Goal: Task Accomplishment & Management: Use online tool/utility

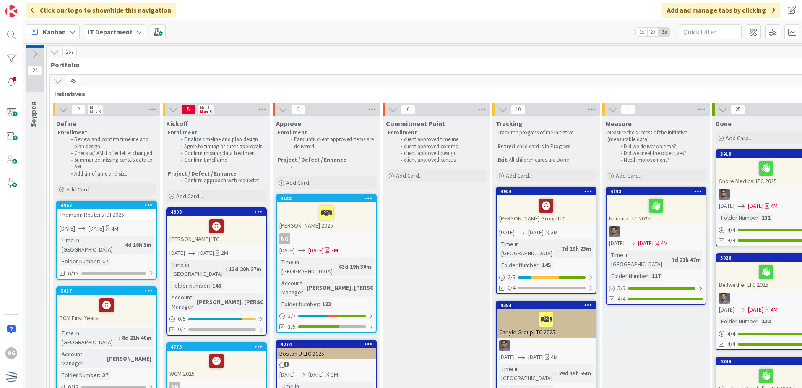
click at [58, 83] on icon at bounding box center [57, 80] width 9 height 9
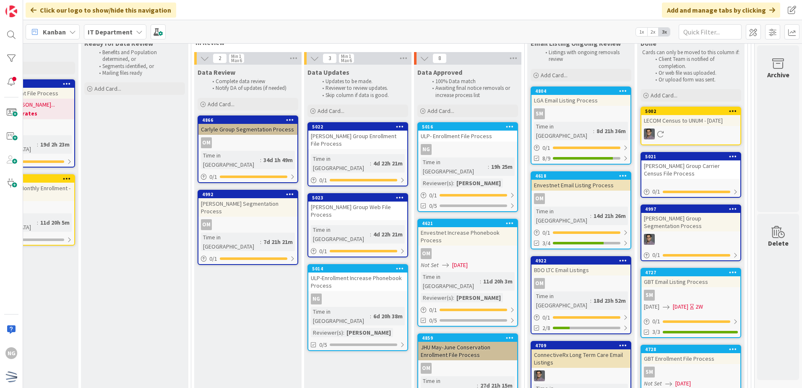
scroll to position [126, 201]
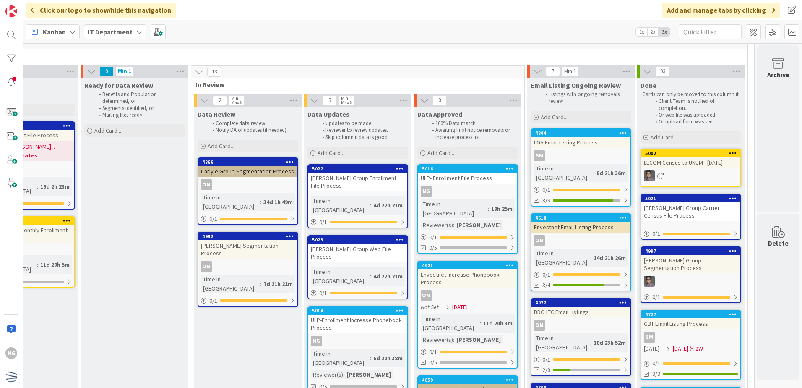
click at [497, 302] on div "Not Set [DATE]" at bounding box center [469, 306] width 96 height 9
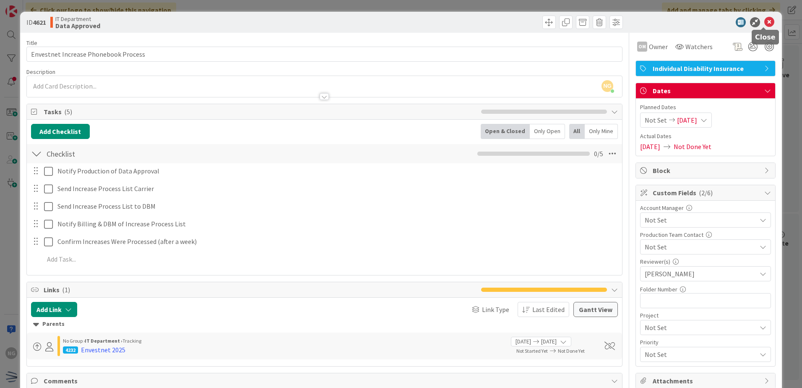
click at [766, 24] on icon at bounding box center [769, 22] width 10 height 10
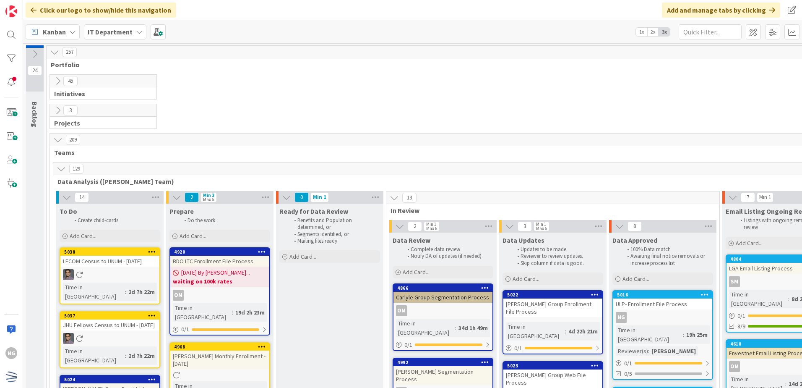
click at [56, 81] on icon at bounding box center [57, 80] width 9 height 9
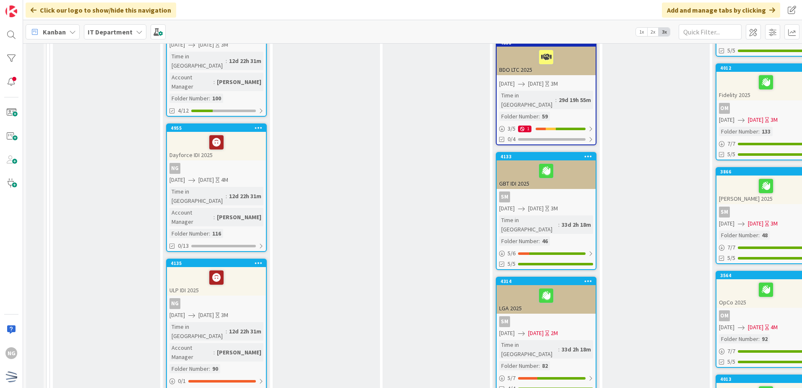
scroll to position [503, 0]
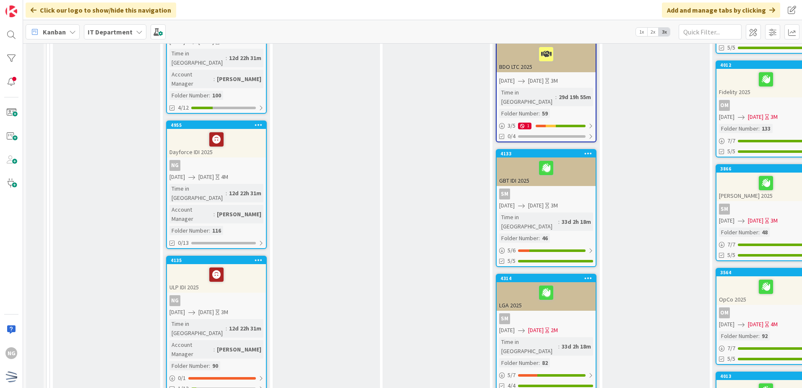
click at [234, 264] on div "ULP IDI 2025" at bounding box center [216, 278] width 99 height 29
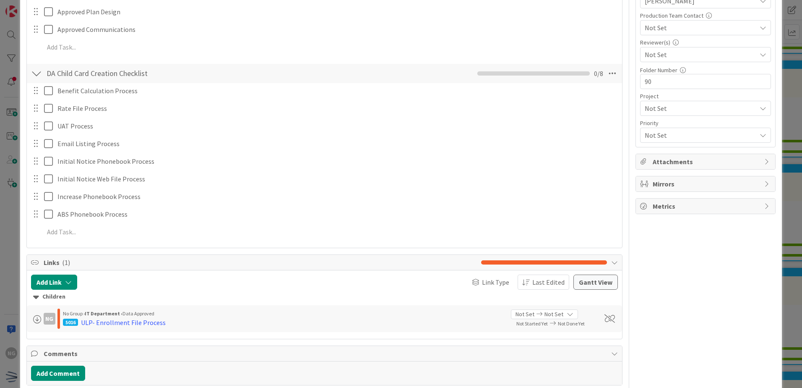
scroll to position [252, 0]
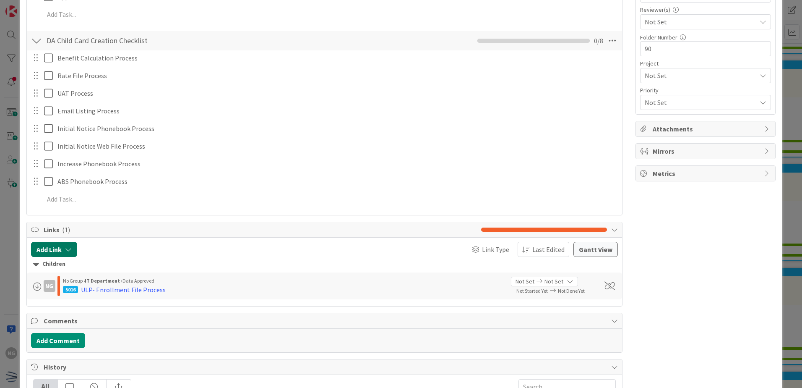
click at [67, 255] on button "Add Link" at bounding box center [54, 249] width 46 height 15
click at [81, 277] on div "New" at bounding box center [65, 282] width 58 height 14
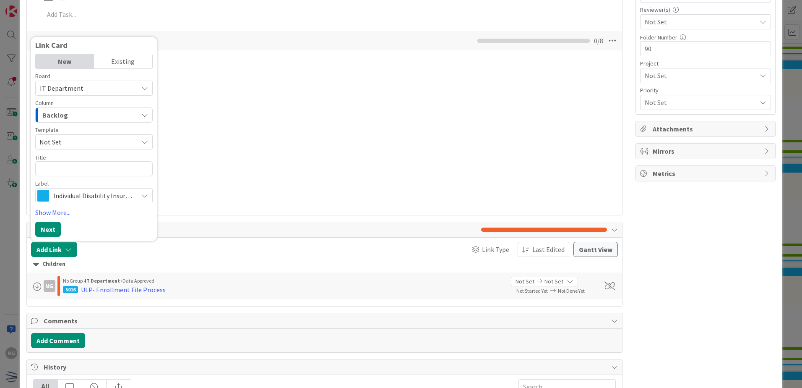
scroll to position [258, 0]
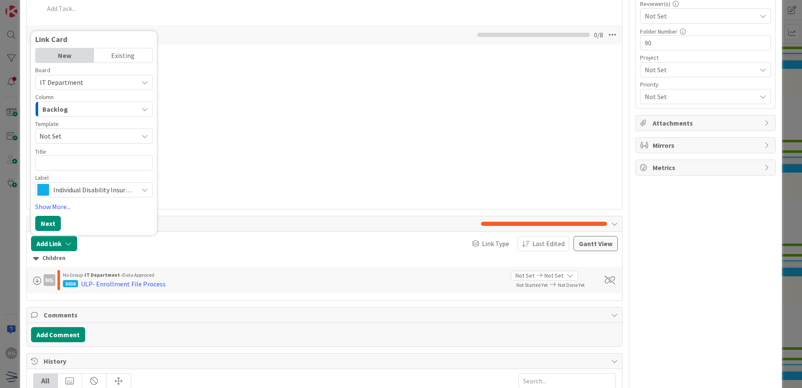
click at [107, 110] on div "Backlog" at bounding box center [89, 108] width 98 height 13
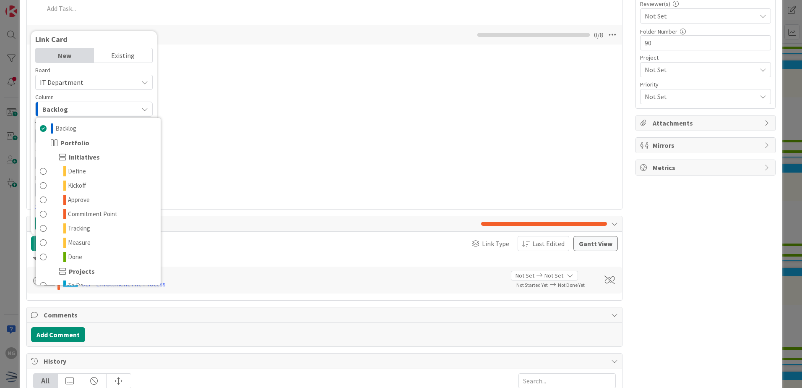
click at [107, 110] on div "Backlog" at bounding box center [89, 108] width 98 height 13
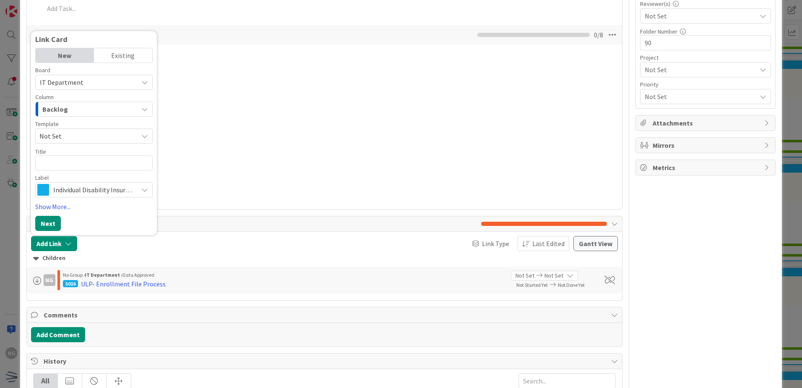
click at [94, 133] on span "Not Set" at bounding box center [85, 135] width 92 height 11
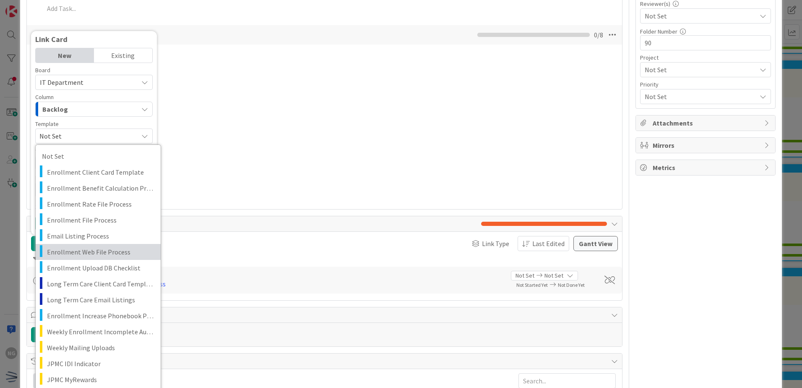
click at [109, 250] on span "Enrollment Web File Process" at bounding box center [100, 251] width 107 height 11
type textarea "x"
type textarea "Enrollment Web File Process"
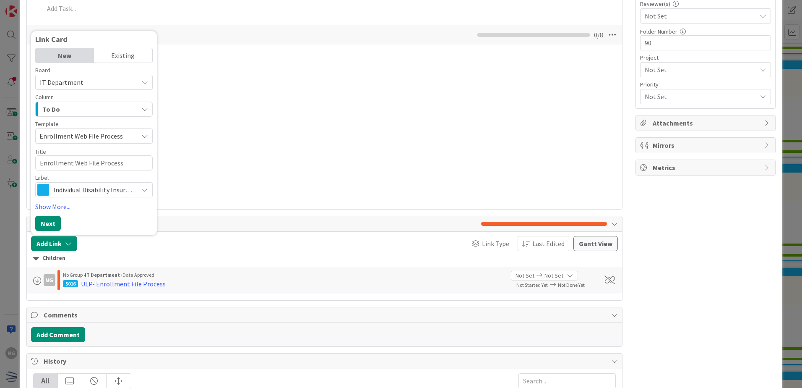
click at [42, 137] on span "Enrollment Web File Process" at bounding box center [85, 135] width 92 height 11
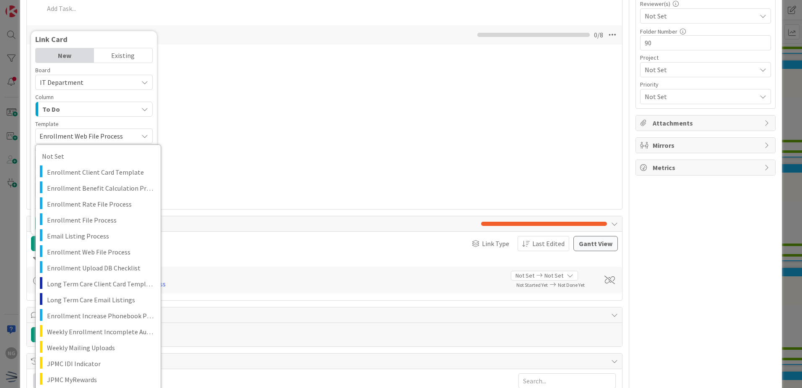
click at [42, 135] on span "Enrollment Web File Process" at bounding box center [85, 135] width 92 height 11
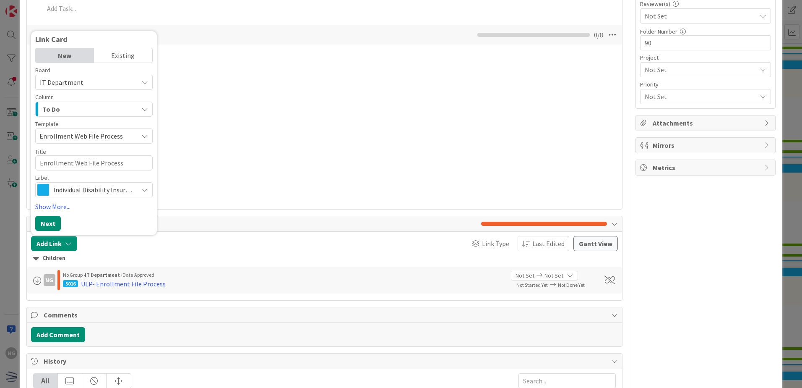
click at [139, 136] on span "Enrollment Web File Process" at bounding box center [93, 135] width 117 height 15
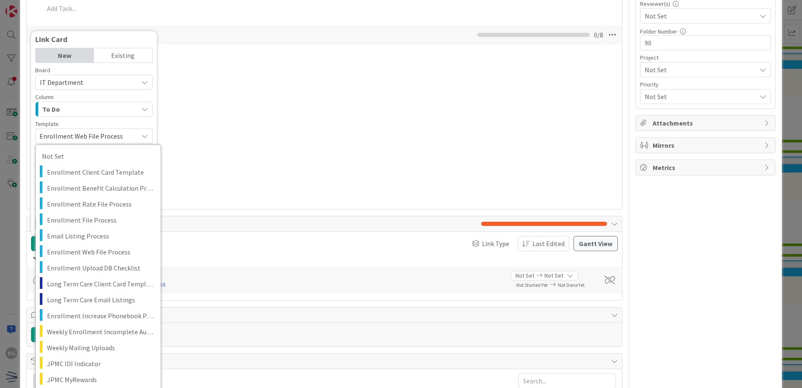
click at [139, 136] on span "Enrollment Web File Process" at bounding box center [93, 135] width 117 height 15
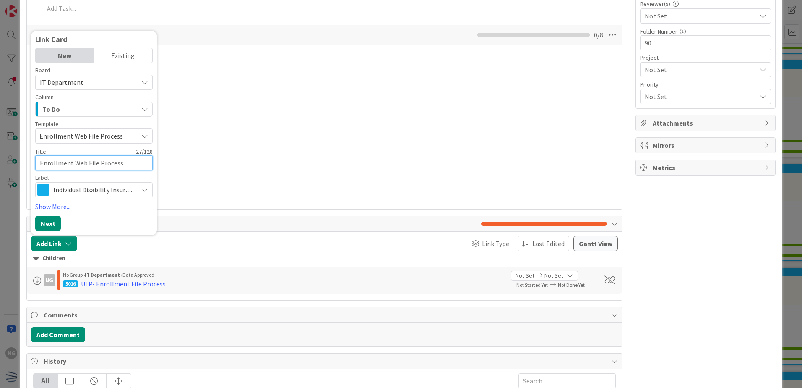
click at [134, 158] on textarea "Enrollment Web File Process" at bounding box center [93, 162] width 117 height 15
click at [39, 162] on textarea "Enrollment Web File Process" at bounding box center [93, 162] width 117 height 15
type textarea "x"
type textarea "UEnrollment Web File Process"
type textarea "x"
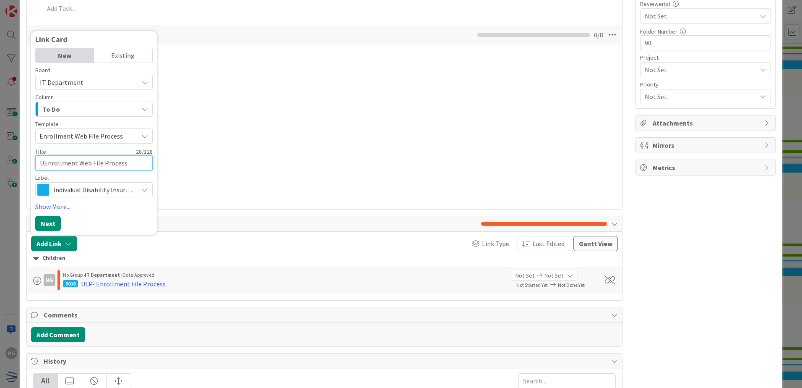
type textarea "ULEnrollment Web File Process"
type textarea "x"
type textarea "ULPEnrollment Web File Process"
type textarea "x"
type textarea "ULP-Enrollment Web File Process"
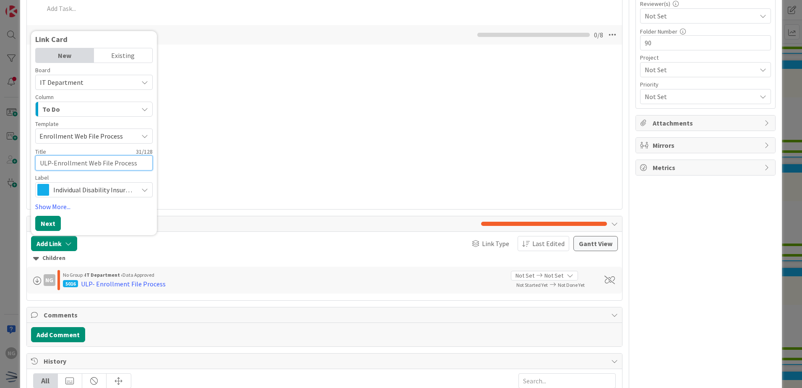
type textarea "x"
type textarea "ULP- Enrollment Web File Process"
click at [45, 220] on button "Next" at bounding box center [48, 223] width 26 height 15
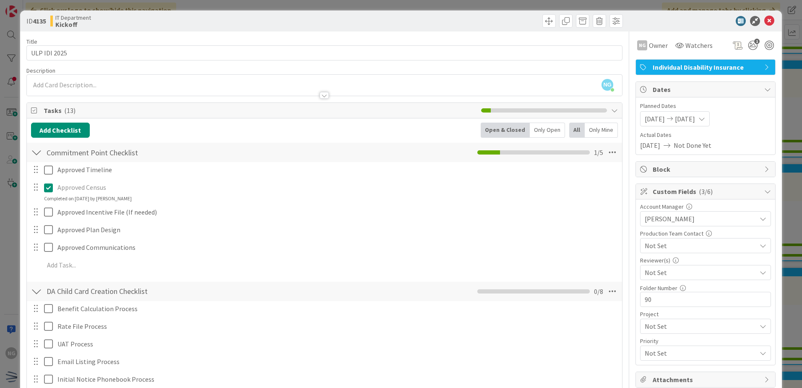
scroll to position [0, 0]
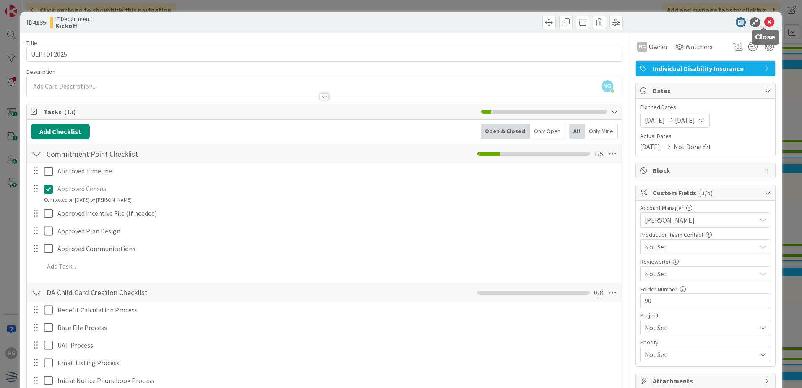
click at [766, 18] on icon at bounding box center [769, 22] width 10 height 10
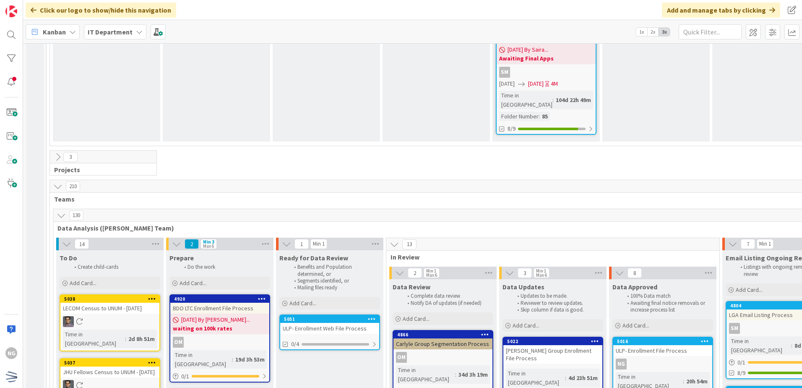
scroll to position [1258, 0]
